Goal: Find specific fact: Find specific fact

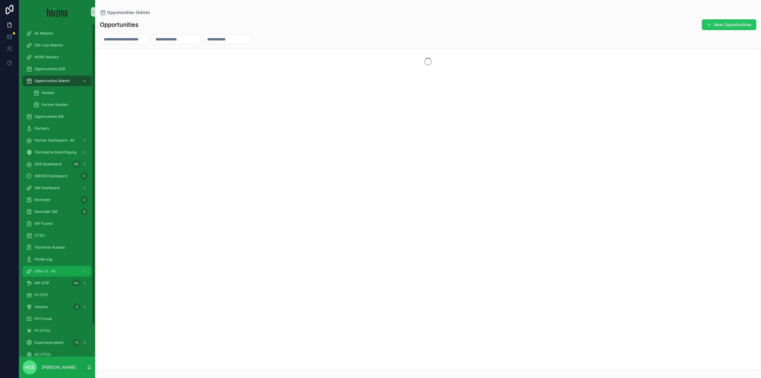
drag, startPoint x: 62, startPoint y: 269, endPoint x: 221, endPoint y: 221, distance: 166.0
click at [62, 269] on div "DiBA v2 - All" at bounding box center [57, 271] width 62 height 10
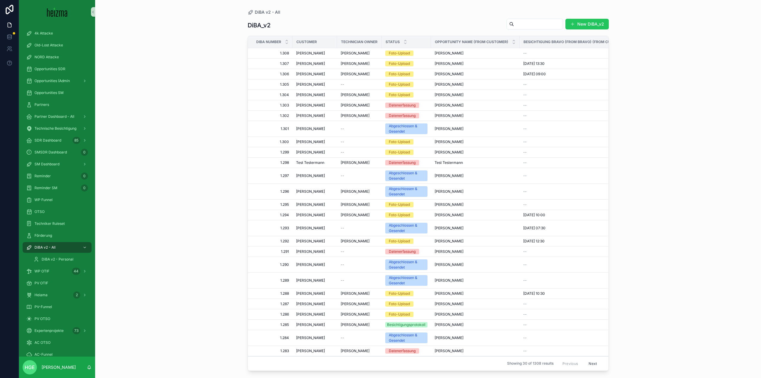
click at [547, 25] on input "scrollable content" at bounding box center [538, 24] width 49 height 8
type input "********"
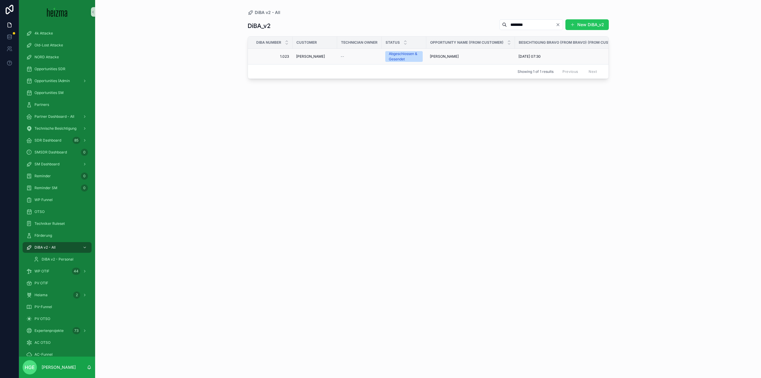
click at [317, 59] on td "[PERSON_NAME]" at bounding box center [314, 57] width 45 height 16
click at [317, 56] on span "[PERSON_NAME]" at bounding box center [310, 56] width 29 height 5
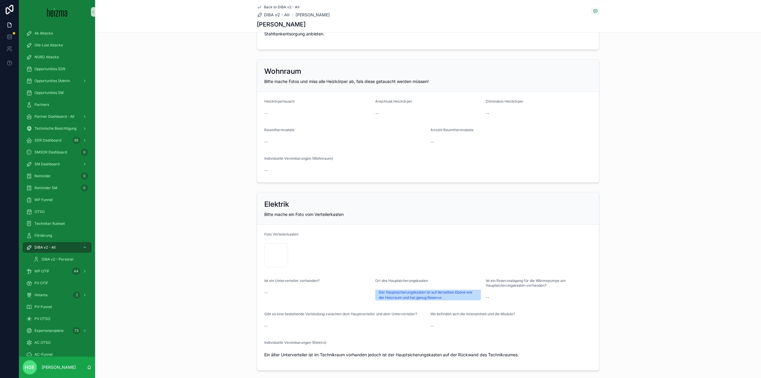
scroll to position [1129, 0]
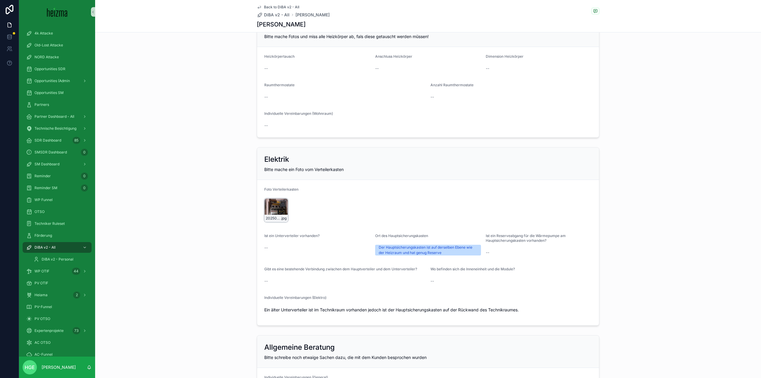
click at [270, 215] on div "20250512_082105 .jpg" at bounding box center [275, 218] width 23 height 7
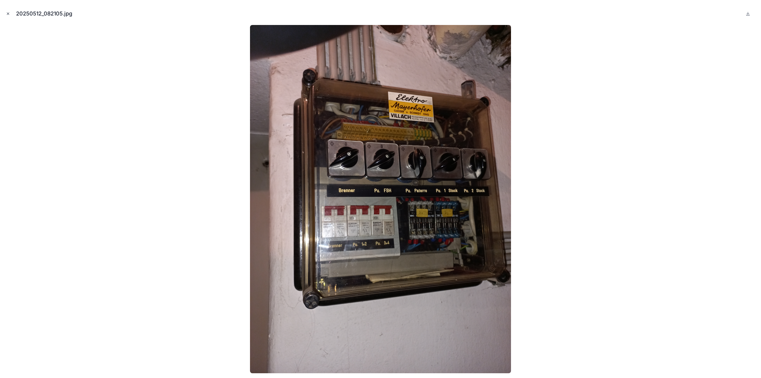
click at [7, 15] on icon "Close modal" at bounding box center [8, 14] width 4 height 4
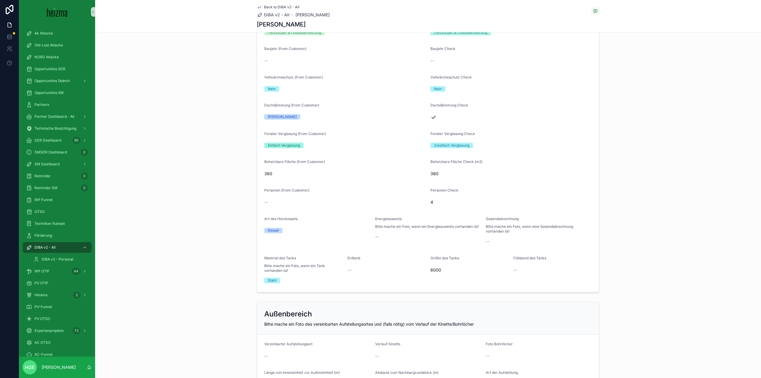
scroll to position [390, 0]
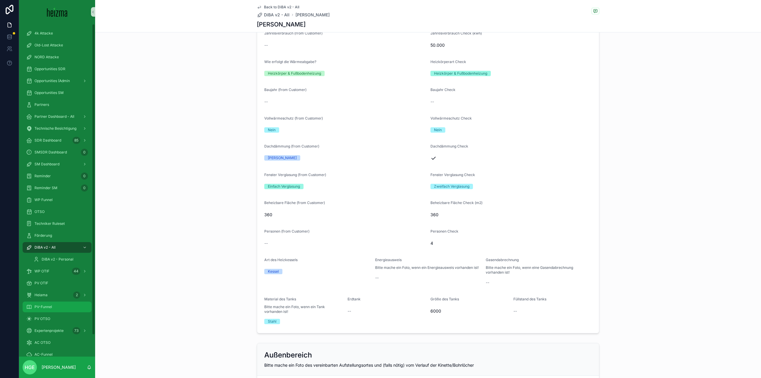
click at [48, 308] on span "PV-Funnel" at bounding box center [43, 306] width 18 height 5
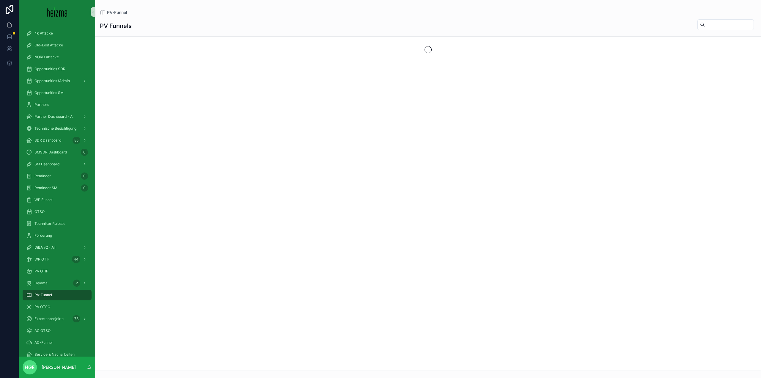
click at [705, 25] on input "scrollable content" at bounding box center [729, 25] width 49 height 8
type input "**********"
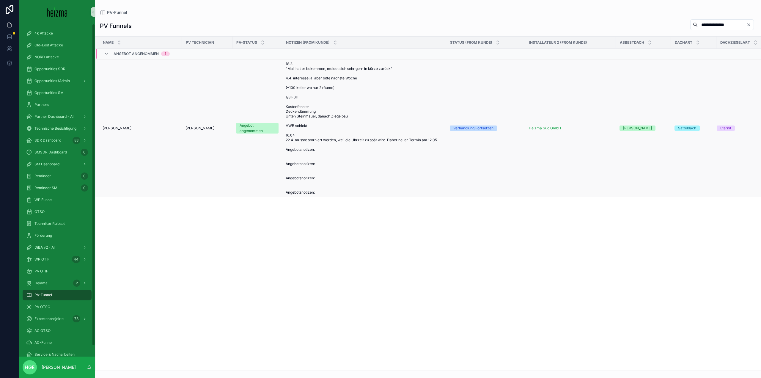
click at [124, 126] on span "[PERSON_NAME]" at bounding box center [117, 128] width 29 height 5
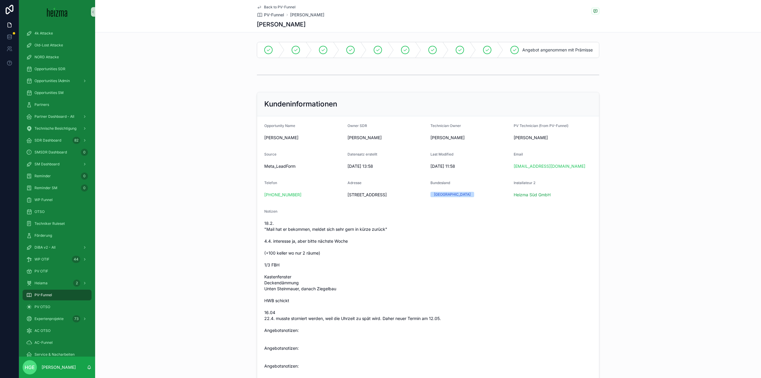
drag, startPoint x: 383, startPoint y: 198, endPoint x: 346, endPoint y: 200, distance: 37.8
click at [347, 198] on span "[STREET_ADDRESS]" at bounding box center [386, 195] width 78 height 6
copy span "[STREET_ADDRESS]"
